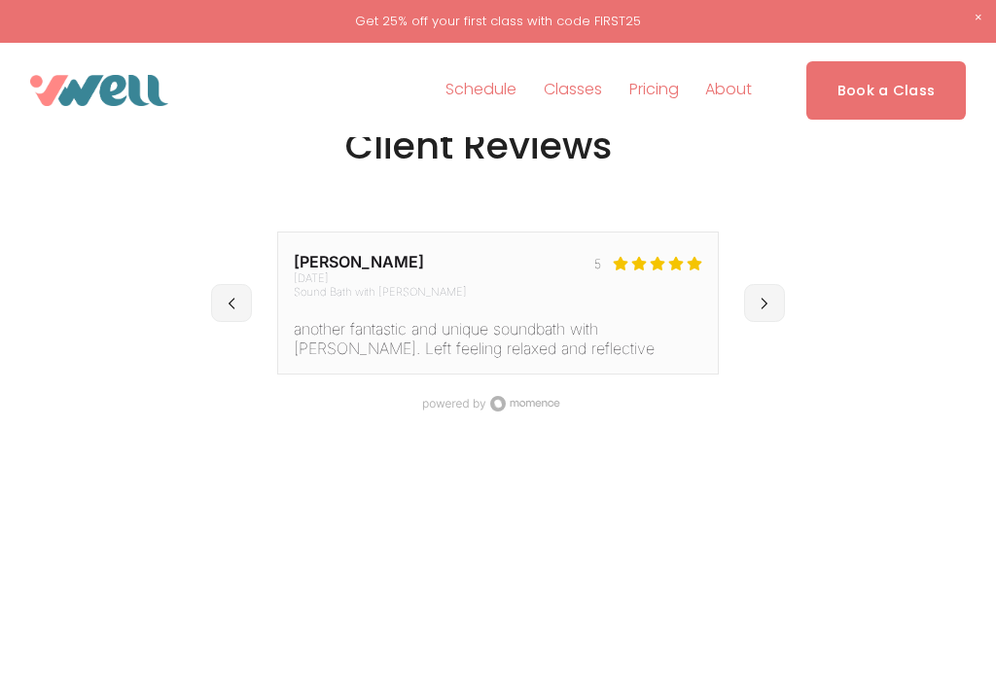
scroll to position [3239, 0]
click at [0, 0] on div at bounding box center [0, 0] width 0 height 0
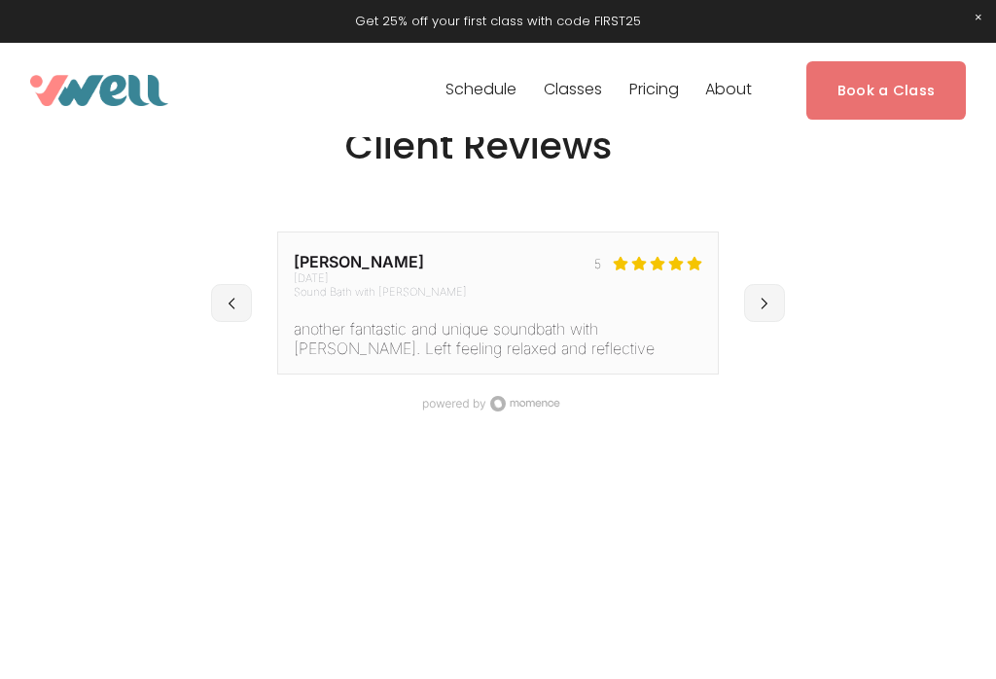
scroll to position [12, 0]
click at [539, 474] on link "Folder: About" at bounding box center [497, 463] width 165 height 41
click at [0, 0] on div at bounding box center [0, 0] width 0 height 0
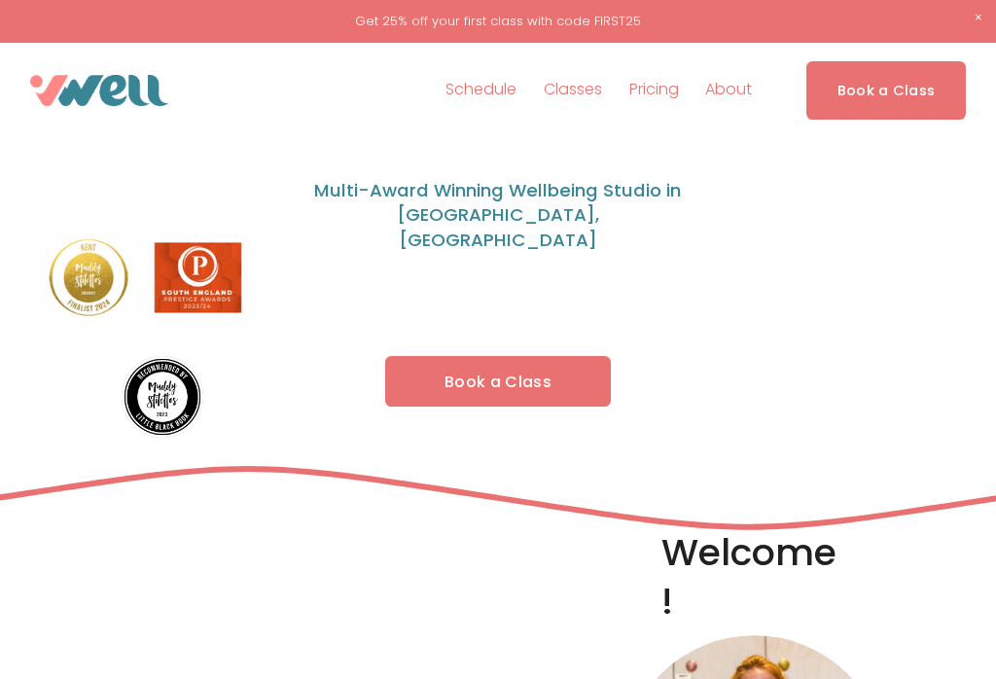
scroll to position [0, 0]
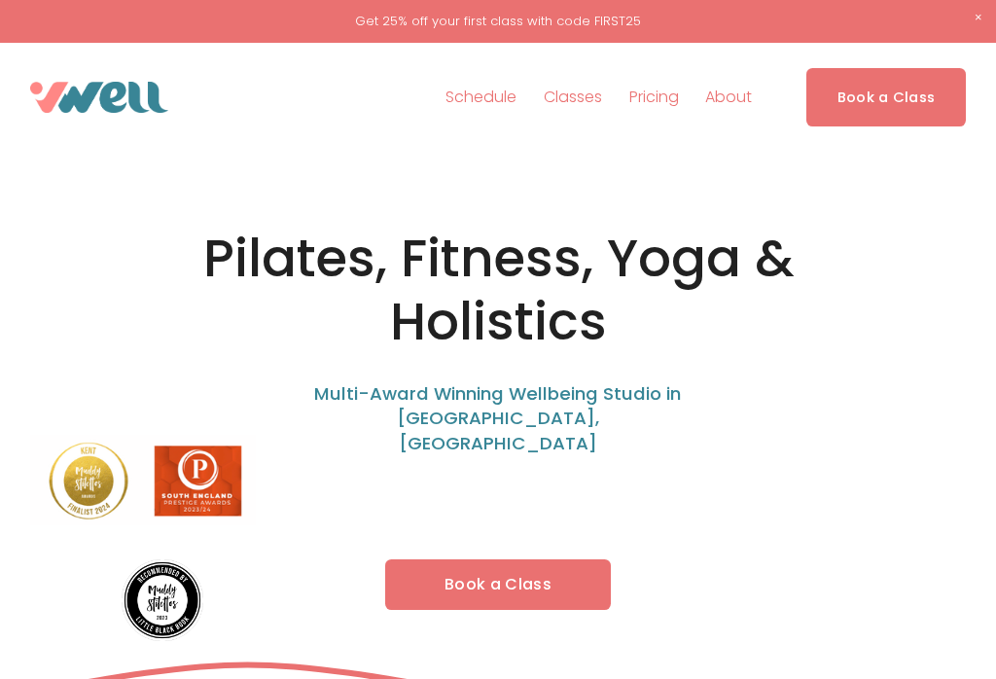
click at [500, 572] on link "Book a Class" at bounding box center [498, 584] width 226 height 51
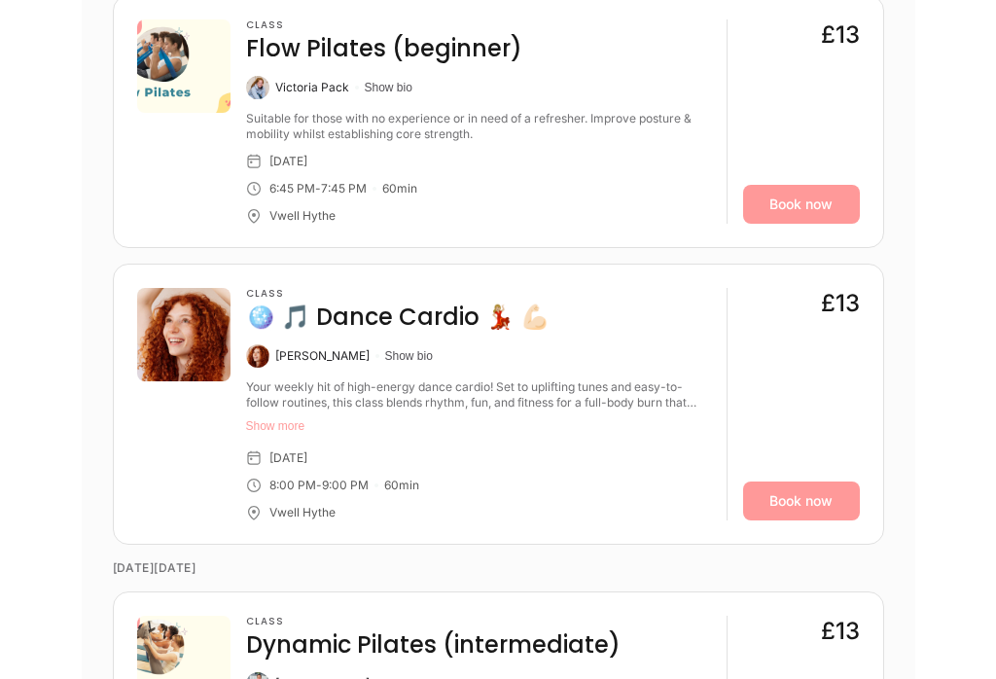
scroll to position [2163, 0]
click at [295, 506] on div "Vwell Hythe" at bounding box center [302, 514] width 66 height 16
click at [409, 85] on button "Show bio" at bounding box center [389, 89] width 48 height 16
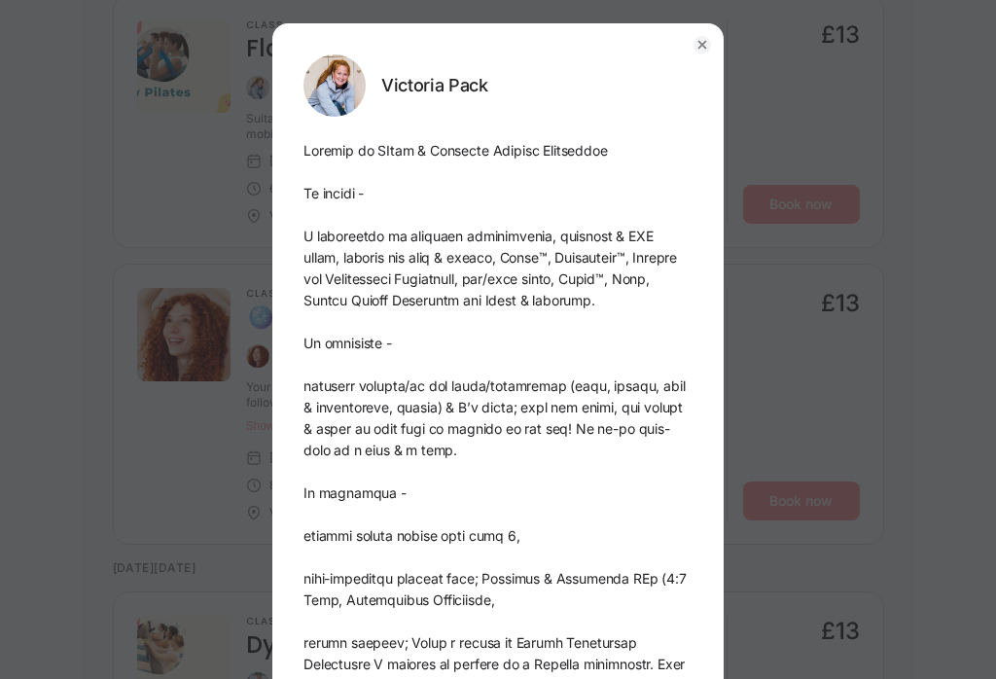
scroll to position [0, 0]
click at [705, 54] on button "button" at bounding box center [702, 44] width 43 height 43
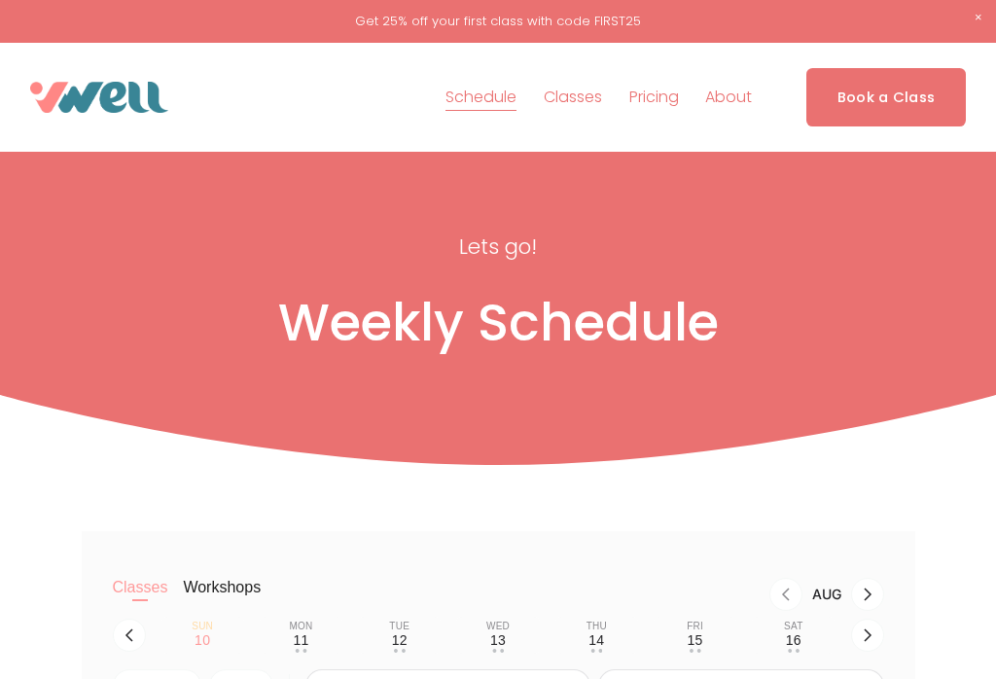
click at [0, 0] on img at bounding box center [0, 0] width 0 height 0
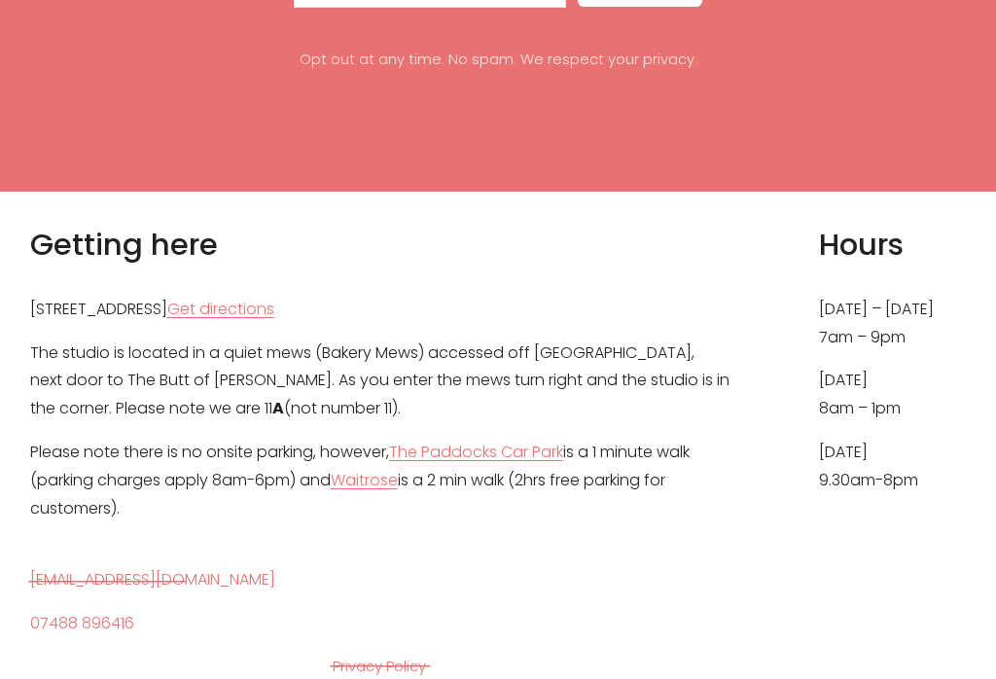
scroll to position [9216, 0]
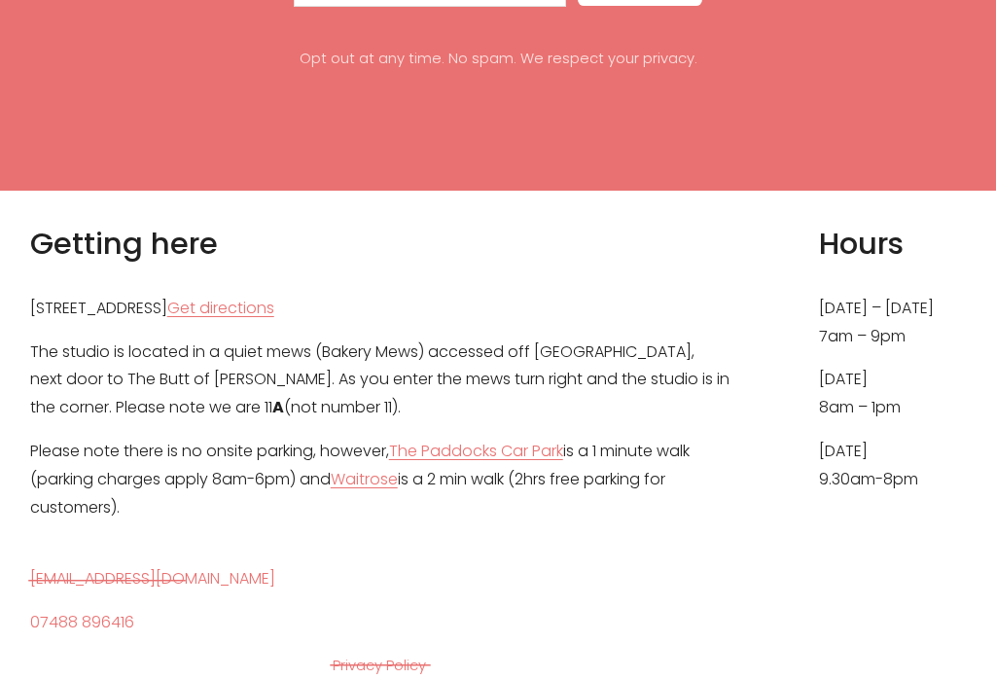
click at [528, 438] on link "The Paddocks Car Park" at bounding box center [476, 452] width 174 height 28
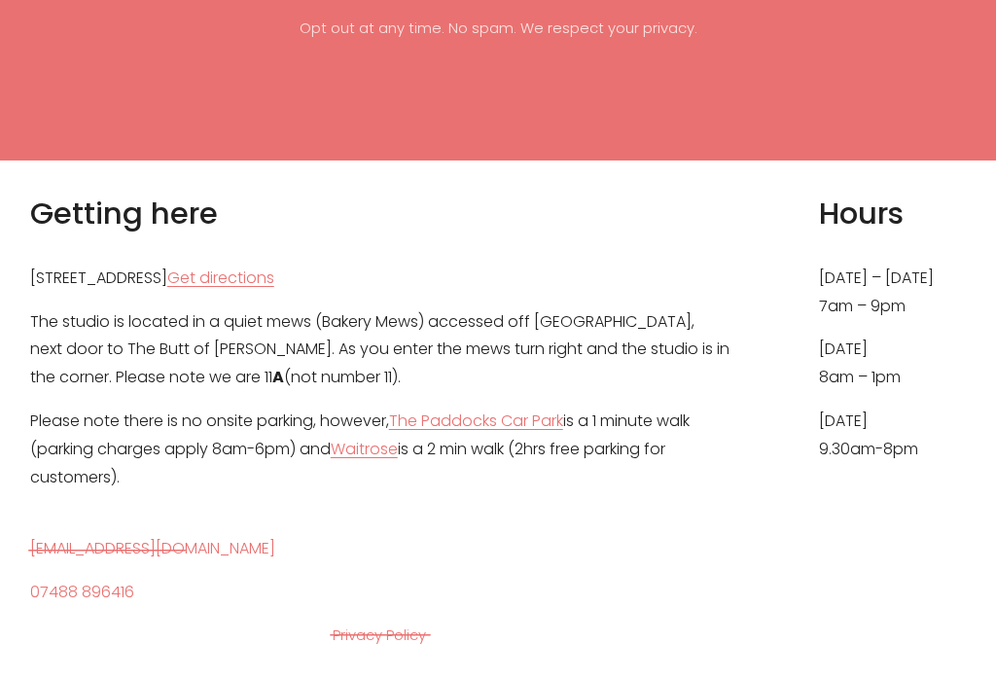
scroll to position [9246, 0]
